Goal: Obtain resource: Download file/media

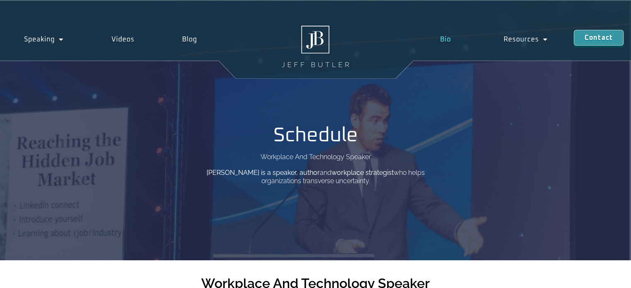
click at [445, 36] on link "Bio" at bounding box center [445, 39] width 63 height 19
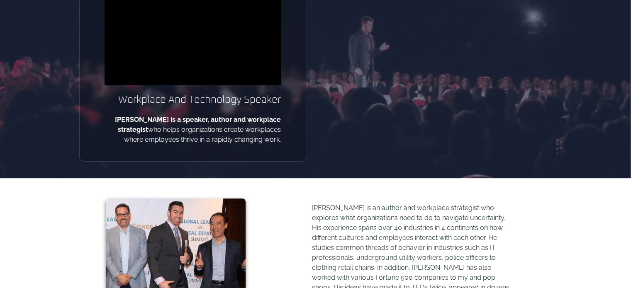
scroll to position [276, 0]
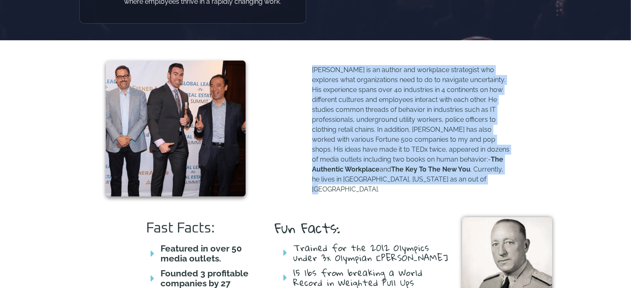
drag, startPoint x: 312, startPoint y: 68, endPoint x: 458, endPoint y: 185, distance: 187.7
click at [458, 185] on p "Jeff Butler is an author and workplace strategist who explores what organizatio…" at bounding box center [411, 129] width 199 height 129
copy p "Jeff Butler is an author and workplace strategist who explores what organizatio…"
click at [393, 182] on p "Jeff Butler is an author and workplace strategist who explores what organizatio…" at bounding box center [411, 129] width 199 height 129
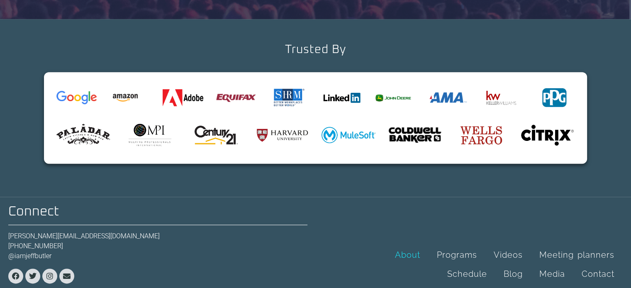
scroll to position [1012, 0]
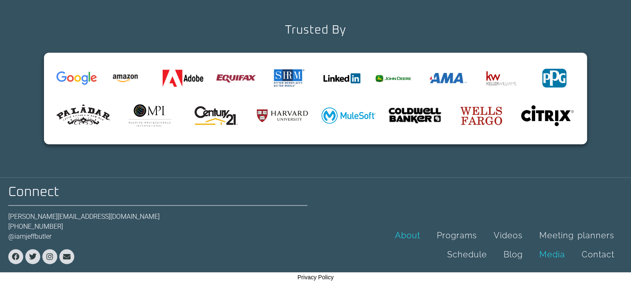
click at [555, 255] on link "Media" at bounding box center [552, 254] width 42 height 19
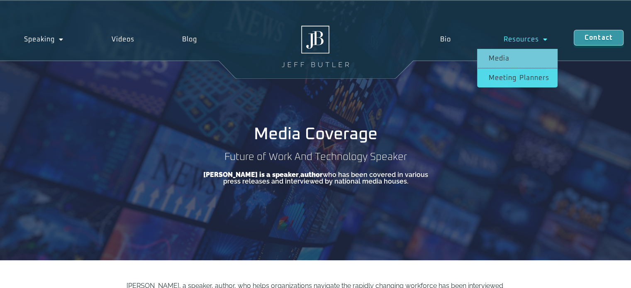
click at [518, 81] on link "Meeting planners" at bounding box center [517, 77] width 80 height 19
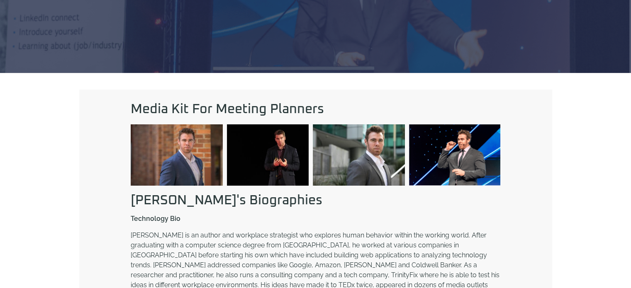
scroll to position [276, 0]
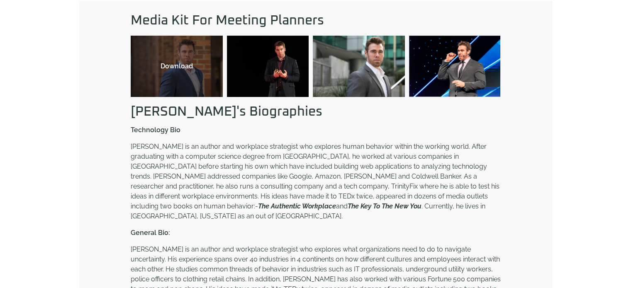
click at [185, 66] on div "Download" at bounding box center [176, 66] width 75 height 10
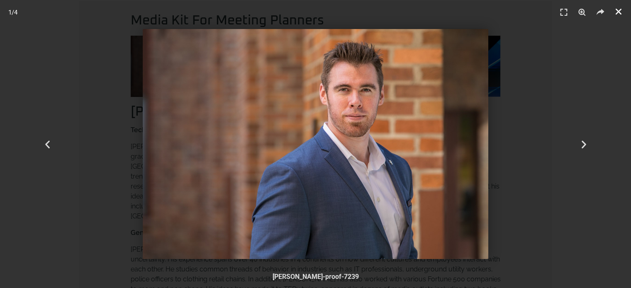
click at [618, 8] on icon "Close (Esc)" at bounding box center [618, 11] width 8 height 8
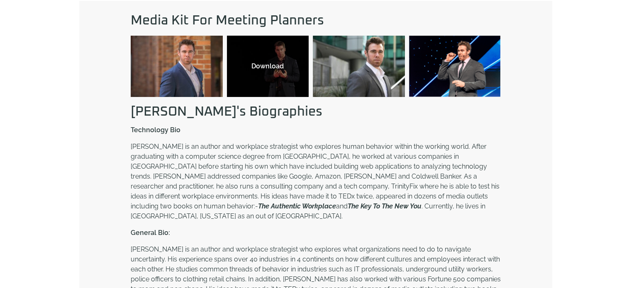
click at [260, 73] on div "Download" at bounding box center [268, 66] width 82 height 61
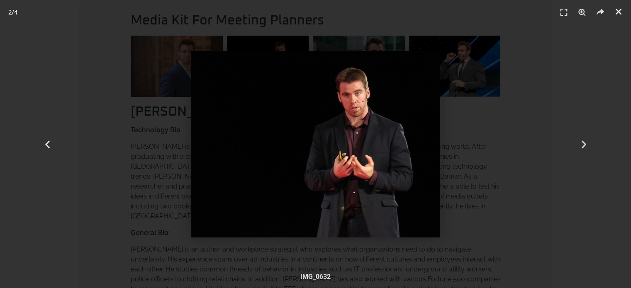
click at [619, 10] on icon "Close (Esc)" at bounding box center [618, 11] width 8 height 8
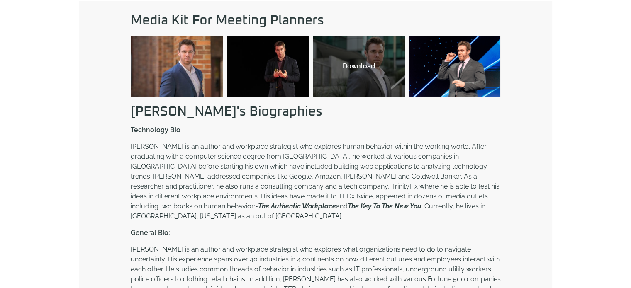
click at [357, 67] on div "Download" at bounding box center [358, 66] width 75 height 10
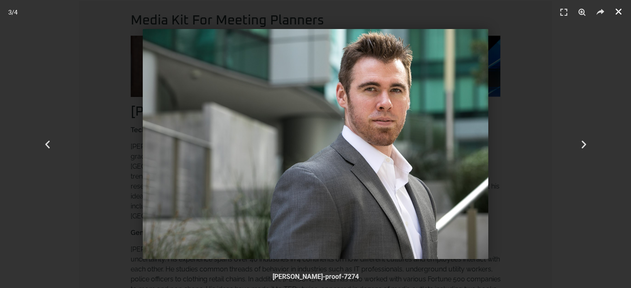
click at [621, 13] on icon "Close (Esc)" at bounding box center [618, 11] width 8 height 8
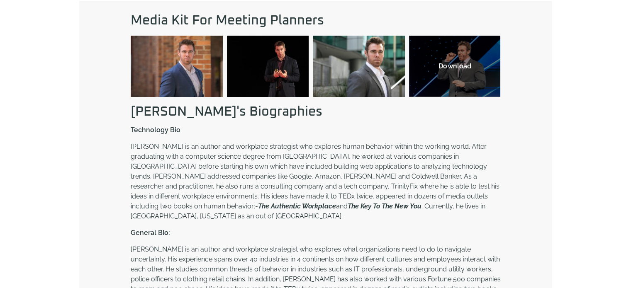
click at [453, 77] on div "Download" at bounding box center [454, 66] width 91 height 61
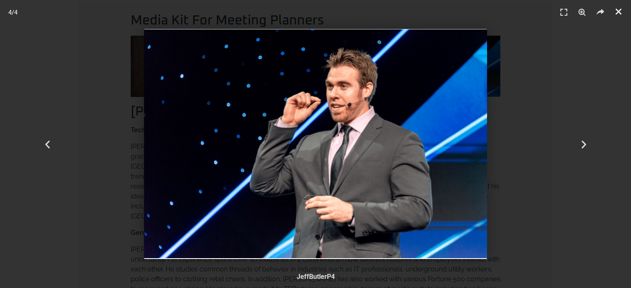
click at [617, 10] on icon "Close (Esc)" at bounding box center [618, 11] width 8 height 8
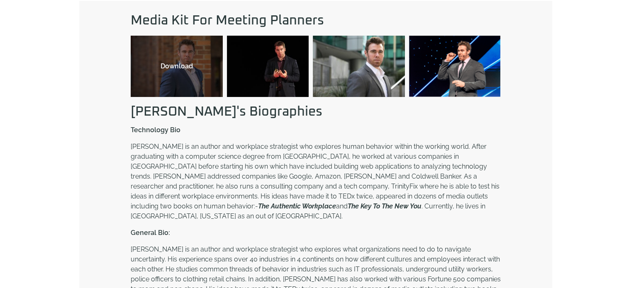
click at [191, 84] on div "Download" at bounding box center [177, 66] width 92 height 61
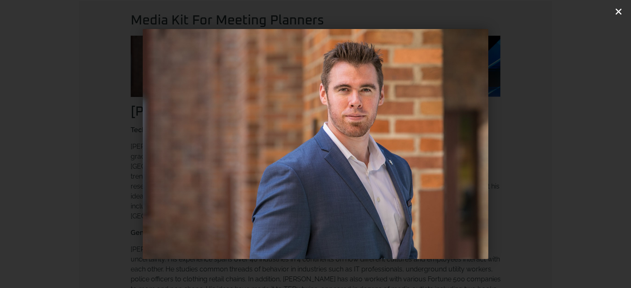
drag, startPoint x: 300, startPoint y: 143, endPoint x: 615, endPoint y: 8, distance: 342.5
click at [615, 8] on icon "Close (Esc)" at bounding box center [618, 11] width 8 height 8
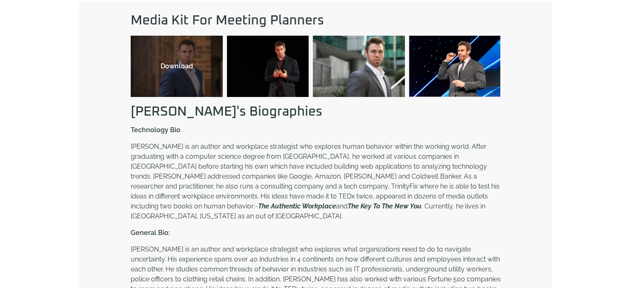
click at [171, 66] on div "Download" at bounding box center [176, 66] width 75 height 10
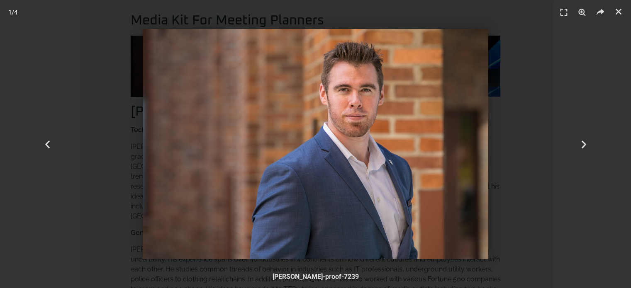
click at [352, 136] on img "1 / 4" at bounding box center [316, 144] width 346 height 230
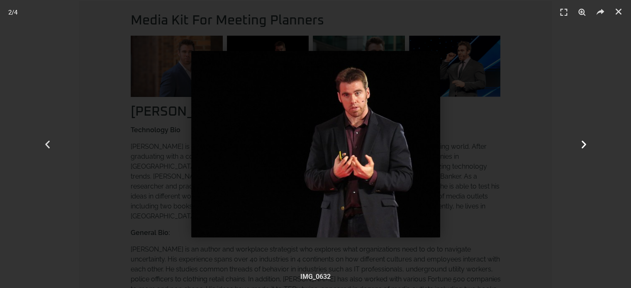
click at [589, 145] on icon "Next slide" at bounding box center [583, 144] width 10 height 10
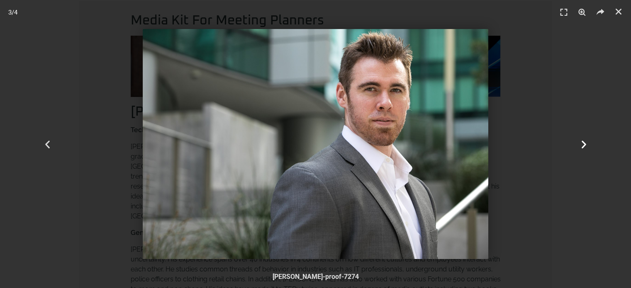
click at [589, 145] on icon "Next slide" at bounding box center [583, 144] width 10 height 10
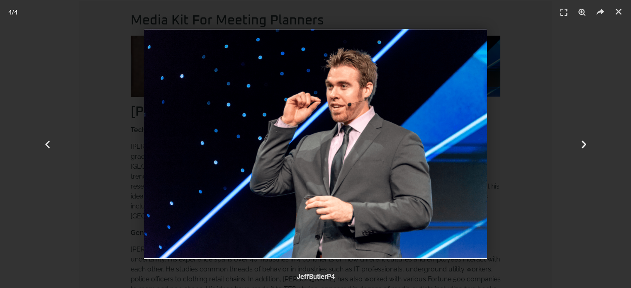
click at [589, 145] on icon "Next slide" at bounding box center [583, 144] width 10 height 10
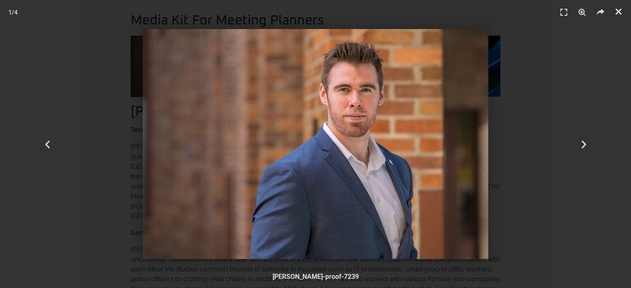
click at [621, 11] on icon "Close (Esc)" at bounding box center [618, 11] width 8 height 8
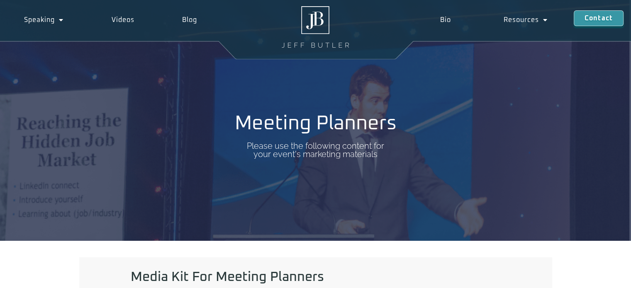
scroll to position [0, 0]
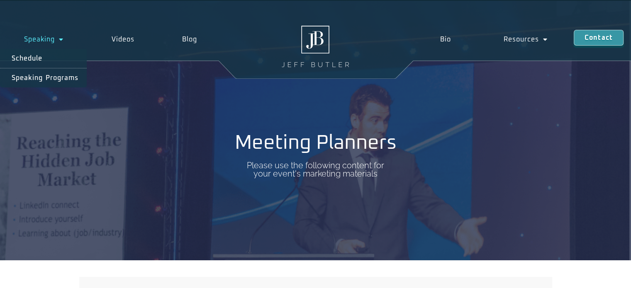
click at [50, 39] on link "Speaking" at bounding box center [44, 39] width 88 height 19
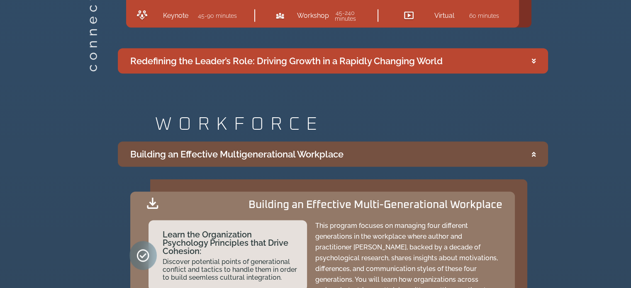
scroll to position [1797, 0]
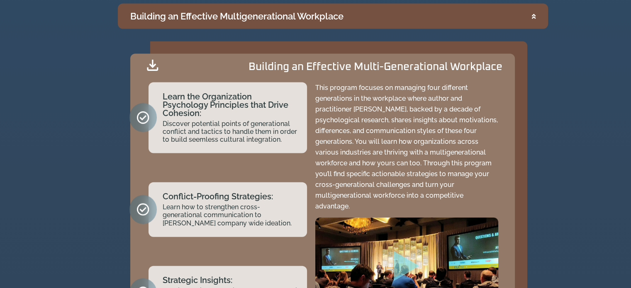
click at [153, 66] on icon "Accordion. Open links with Enter or Space, close with Escape, and navigate with…" at bounding box center [152, 65] width 11 height 11
